Goal: Information Seeking & Learning: Learn about a topic

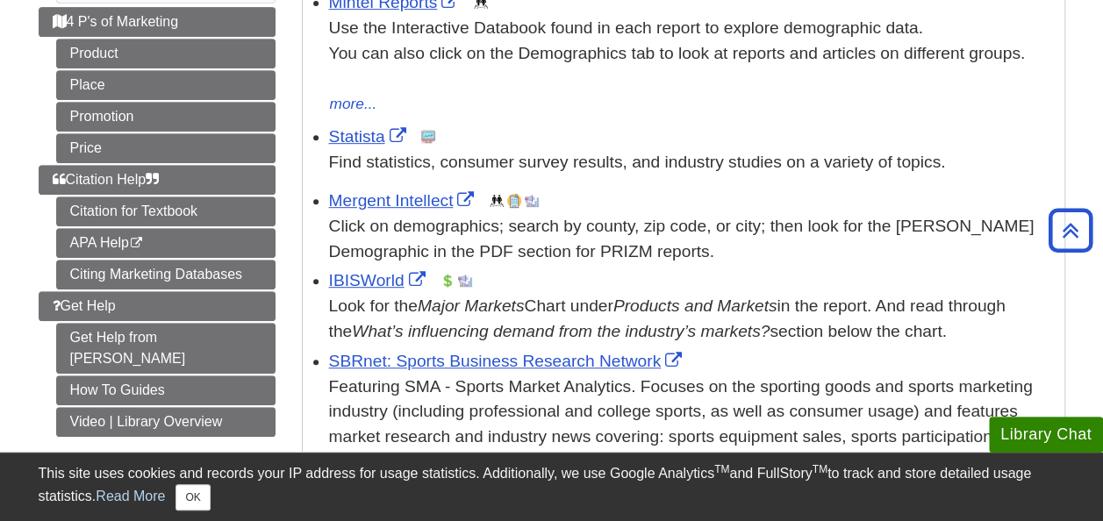
scroll to position [401, 0]
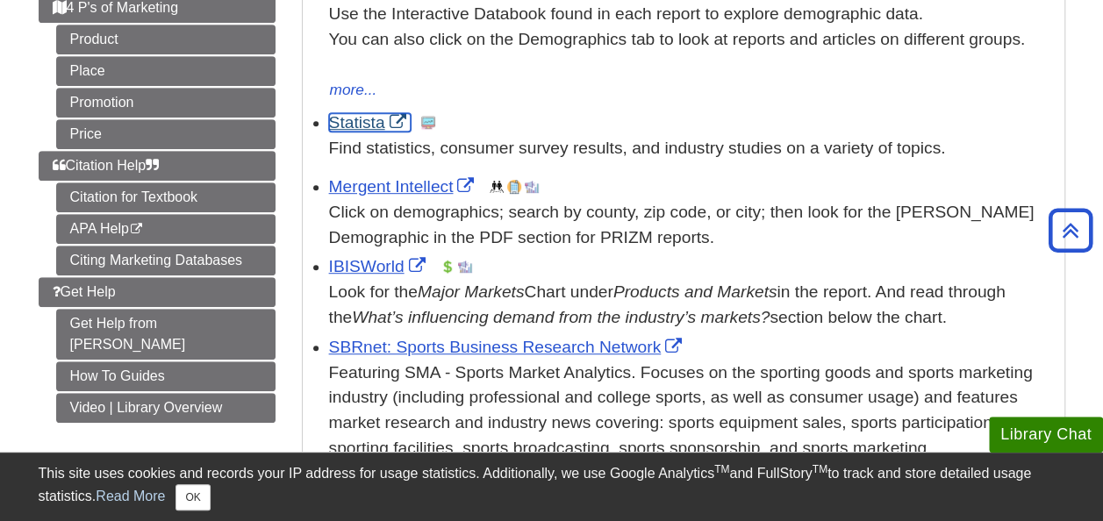
click at [358, 122] on link "Statista" at bounding box center [370, 122] width 82 height 18
click at [366, 265] on link "IBISWorld" at bounding box center [379, 266] width 101 height 18
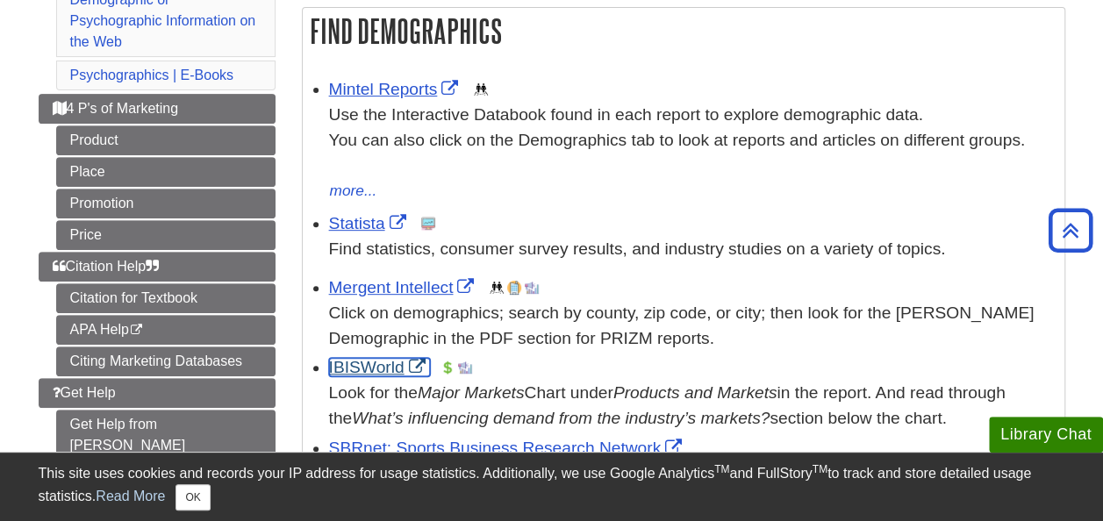
scroll to position [299, 0]
click at [384, 100] on div "Mintel Reports This link opens in a new window Use the Interactive Databook fou…" at bounding box center [692, 141] width 727 height 126
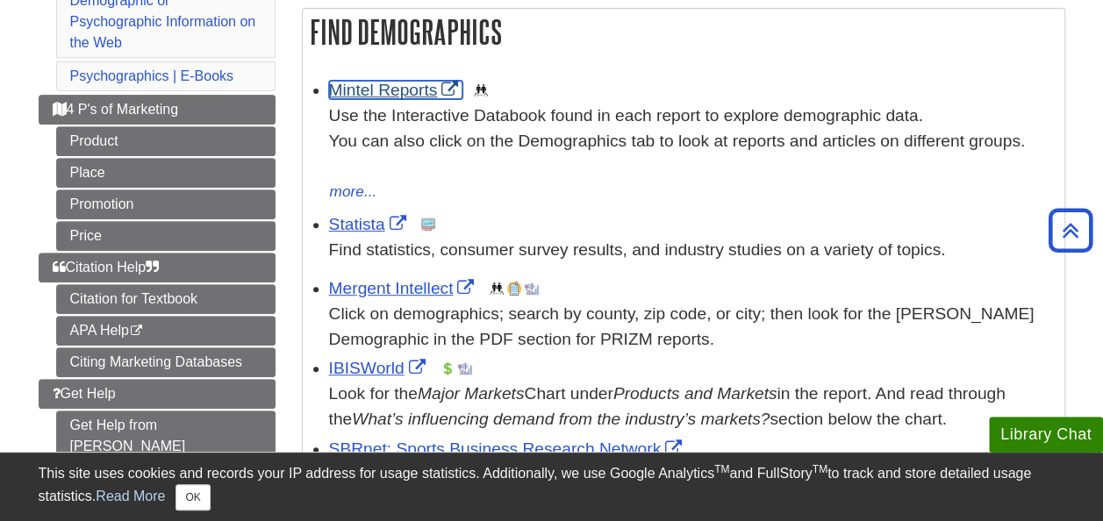
click at [381, 91] on link "Mintel Reports" at bounding box center [396, 90] width 134 height 18
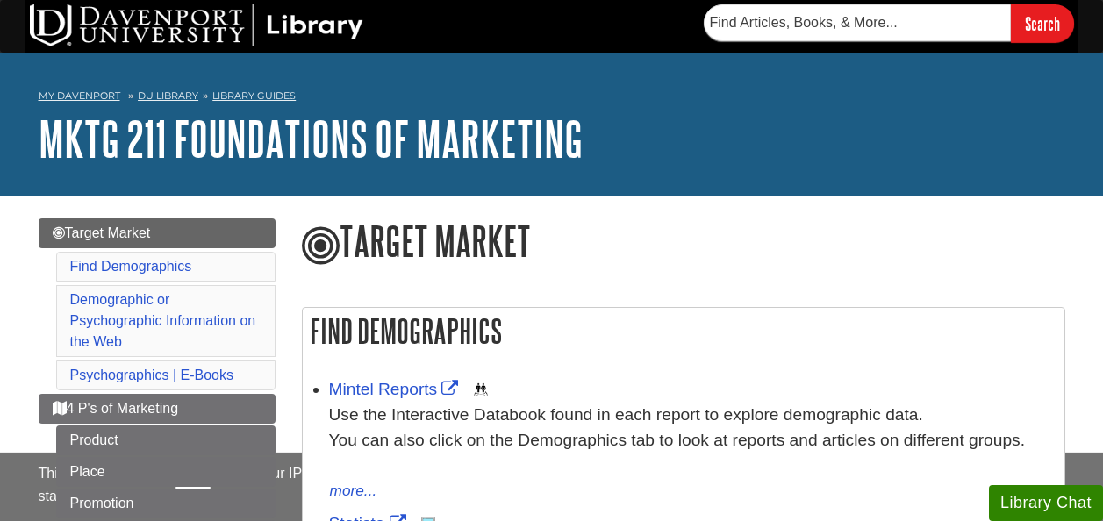
scroll to position [360, 0]
